Goal: Find specific page/section: Find specific page/section

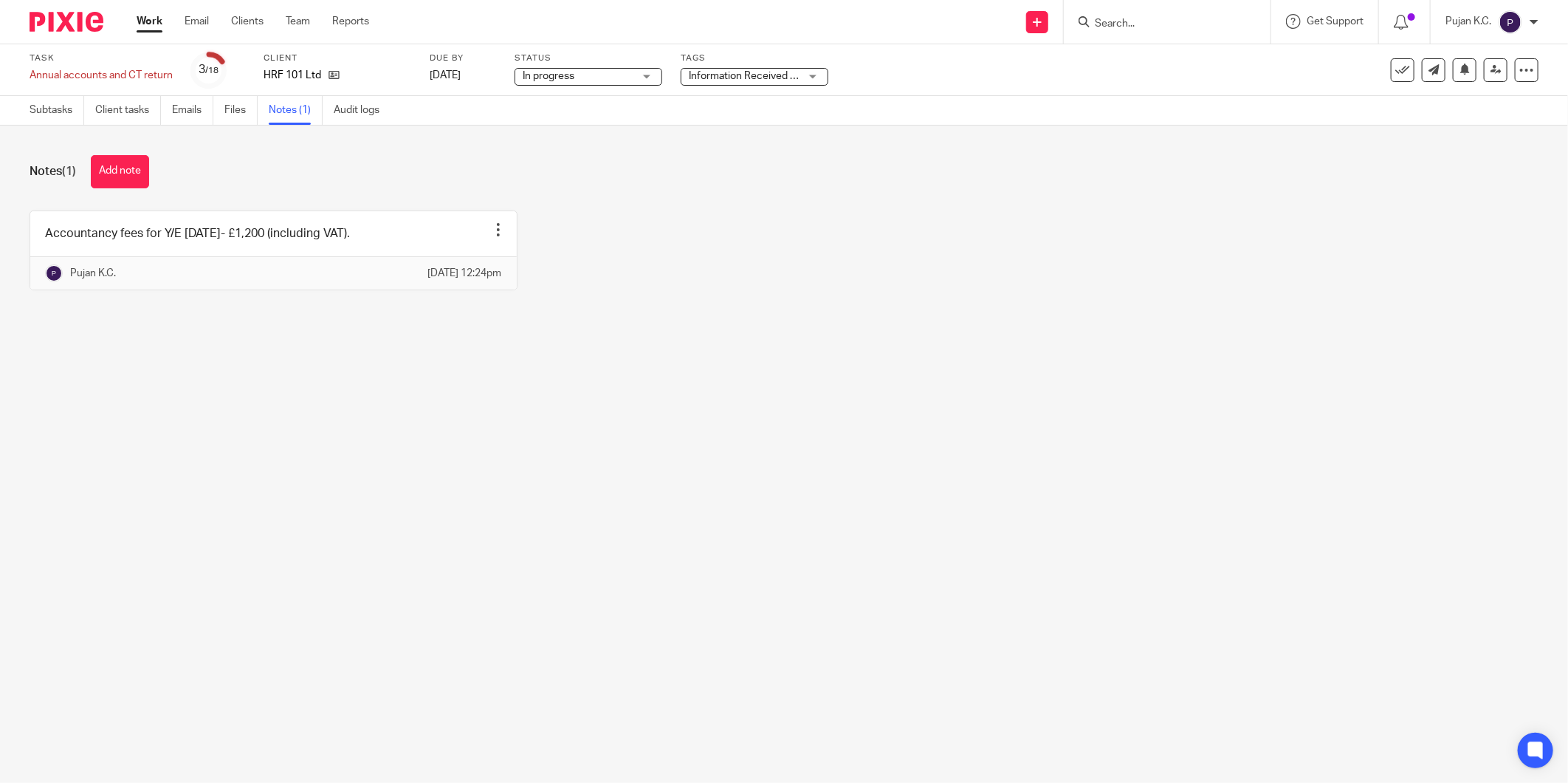
click at [1120, 16] on form at bounding box center [1172, 22] width 157 height 19
click at [1122, 21] on input "Search" at bounding box center [1159, 24] width 133 height 13
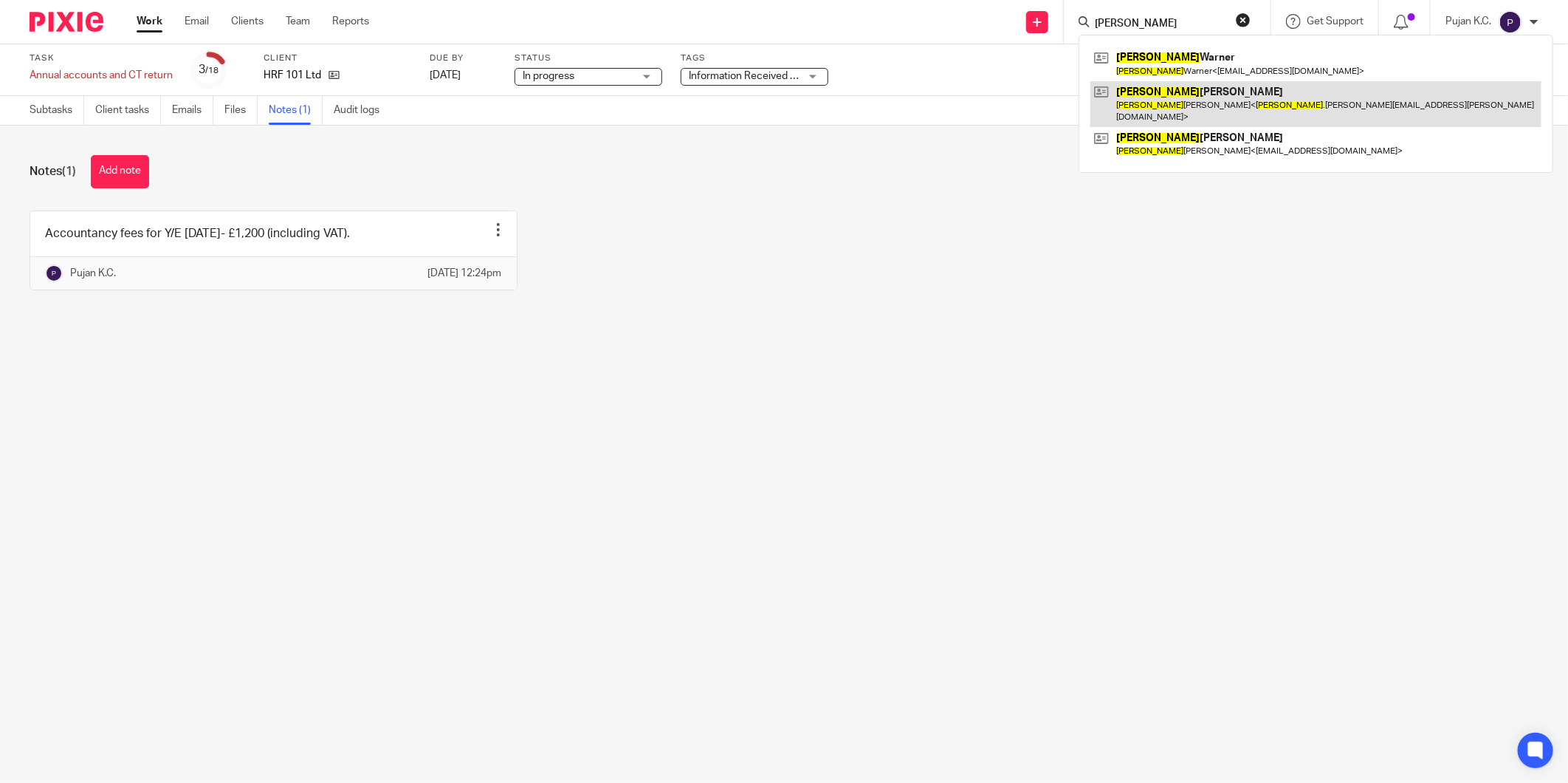
type input "rachel"
click at [1162, 99] on link at bounding box center [1316, 104] width 452 height 46
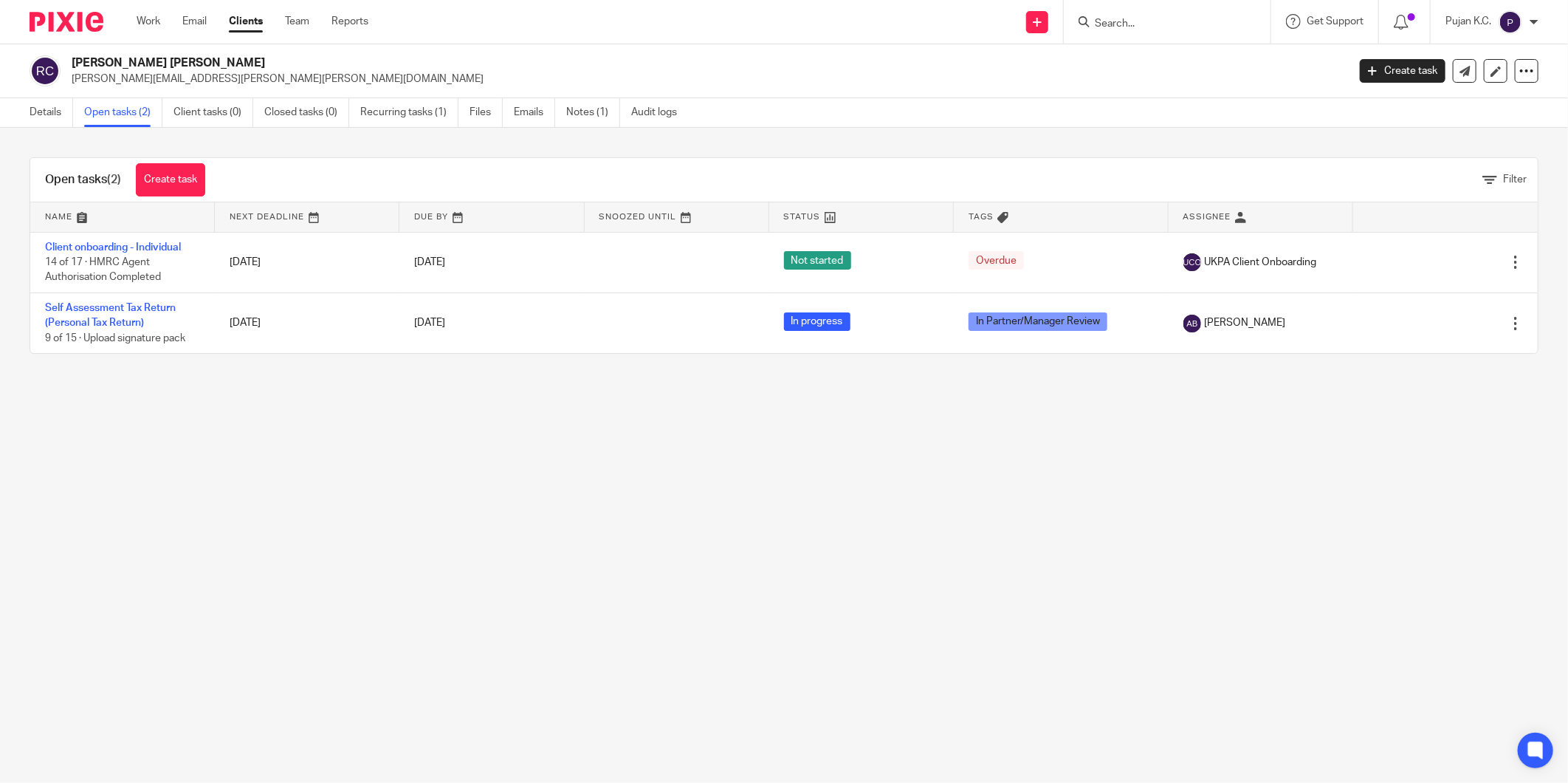
drag, startPoint x: 144, startPoint y: 62, endPoint x: 193, endPoint y: 59, distance: 49.1
click at [193, 59] on h2 "[PERSON_NAME] [PERSON_NAME]" at bounding box center [578, 64] width 1013 height 16
drag, startPoint x: 193, startPoint y: 59, endPoint x: 372, endPoint y: 517, distance: 491.7
click at [380, 517] on main "[PERSON_NAME] [PERSON_NAME] [PERSON_NAME][EMAIL_ADDRESS][PERSON_NAME][PERSON_NA…" at bounding box center [784, 391] width 1568 height 783
click at [47, 112] on link "Details" at bounding box center [52, 113] width 44 height 29
